Goal: Information Seeking & Learning: Understand process/instructions

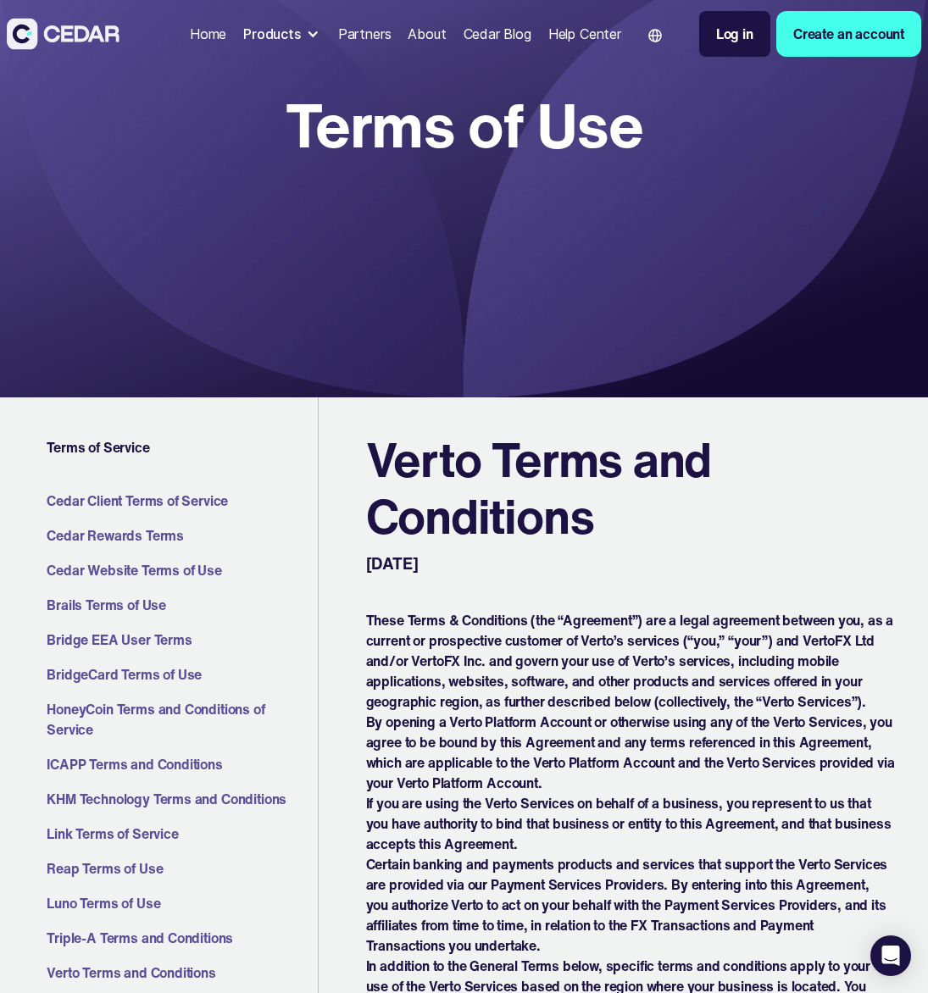
click at [21, 41] on img at bounding box center [63, 33] width 113 height 31
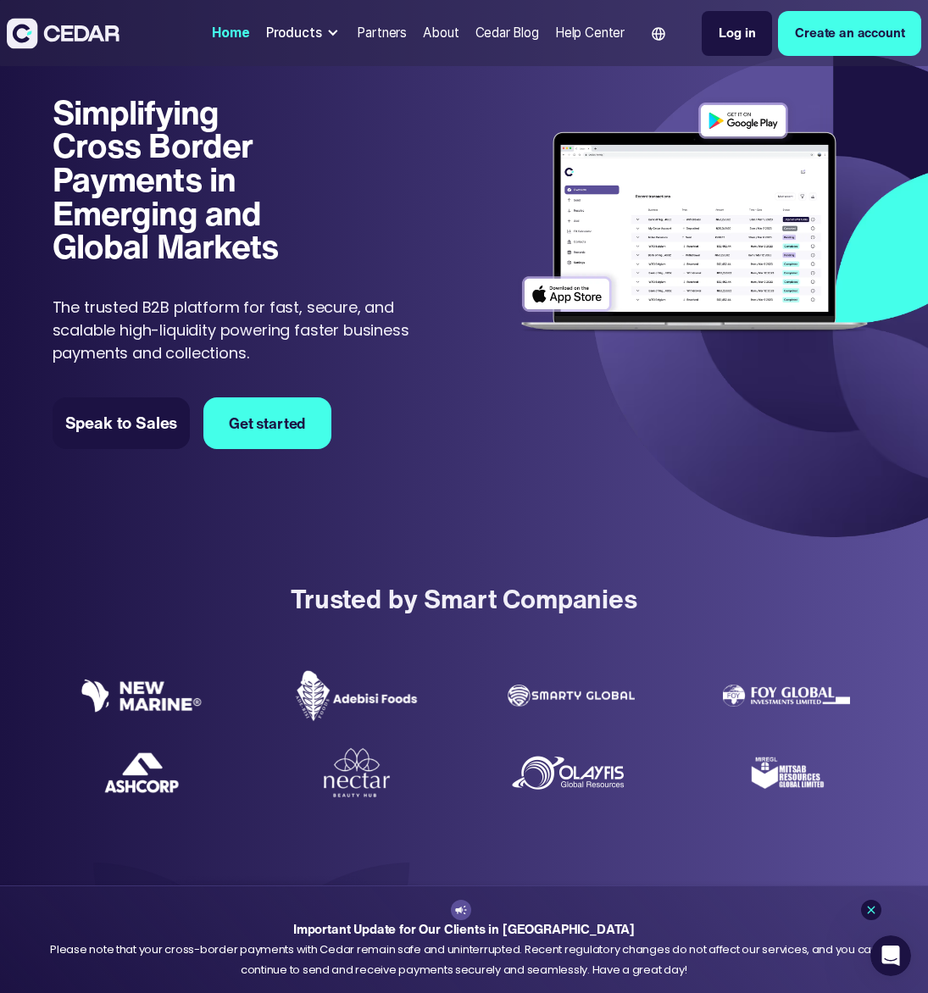
scroll to position [32, 0]
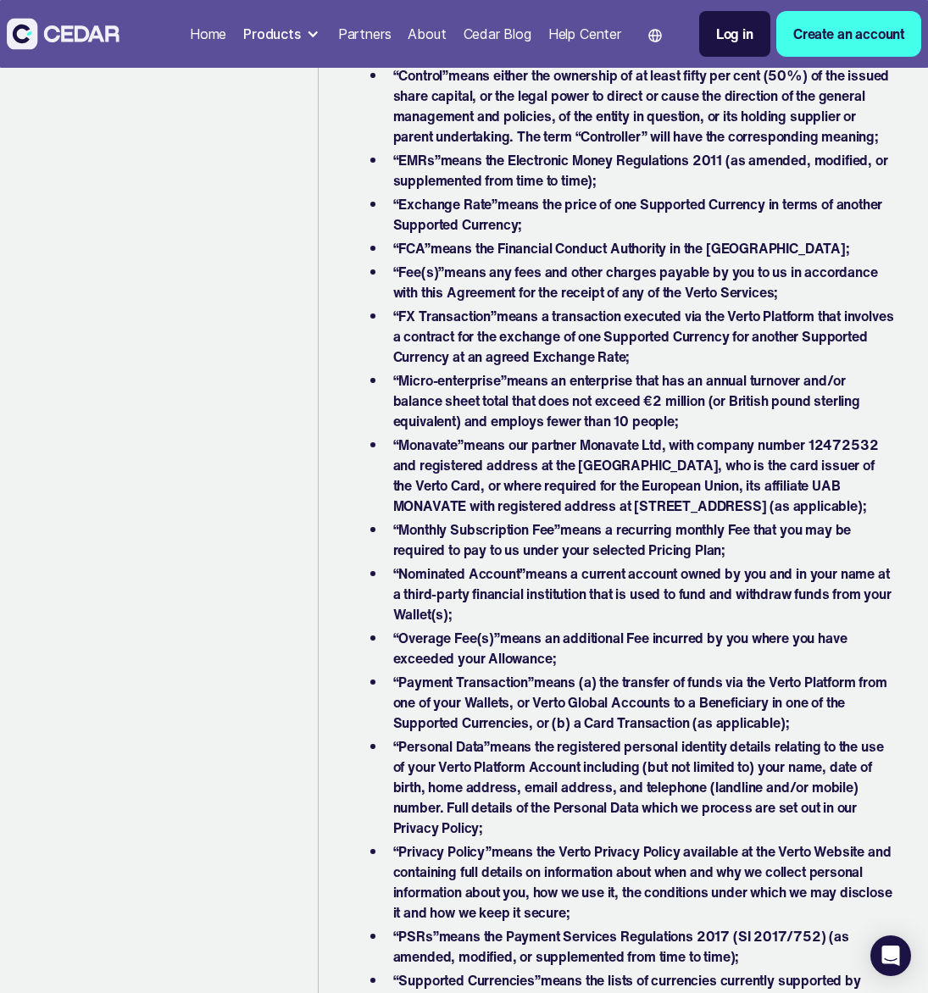
scroll to position [4411, 0]
